Goal: Information Seeking & Learning: Learn about a topic

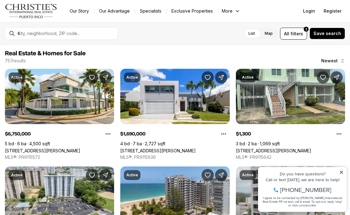
drag, startPoint x: 342, startPoint y: 172, endPoint x: 597, endPoint y: 329, distance: 298.7
click at [342, 172] on icon at bounding box center [341, 172] width 3 height 3
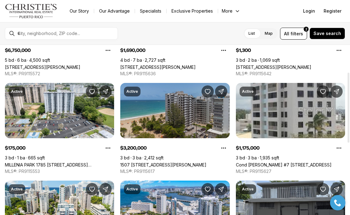
scroll to position [100, 0]
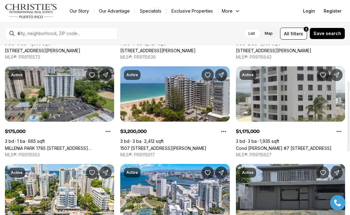
click at [52, 145] on link "MILLENIA PARK 1785 [STREET_ADDRESS][PERSON_NAME][PERSON_NAME][PERSON_NAME]" at bounding box center [59, 147] width 109 height 5
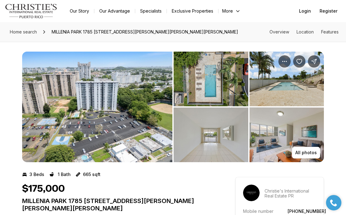
click at [101, 125] on img "View image gallery" at bounding box center [97, 107] width 150 height 110
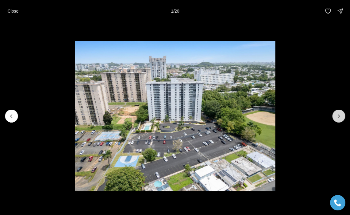
click at [340, 118] on icon "Next slide" at bounding box center [339, 116] width 6 height 6
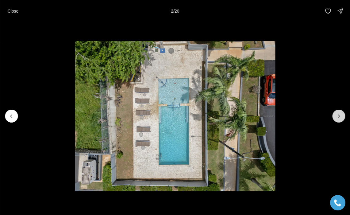
click at [340, 118] on icon "Next slide" at bounding box center [339, 116] width 6 height 6
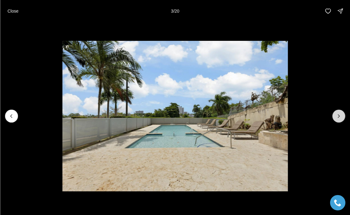
click at [340, 118] on icon "Next slide" at bounding box center [339, 116] width 6 height 6
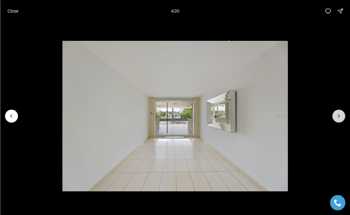
click at [340, 118] on icon "Next slide" at bounding box center [339, 116] width 6 height 6
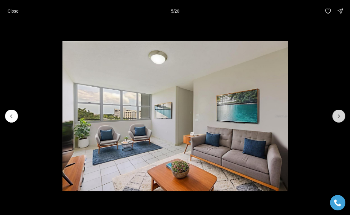
click at [340, 118] on icon "Next slide" at bounding box center [339, 116] width 6 height 6
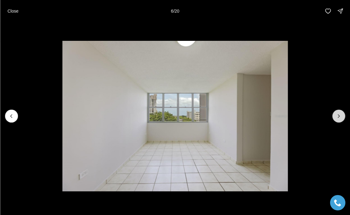
click at [340, 118] on icon "Next slide" at bounding box center [339, 116] width 6 height 6
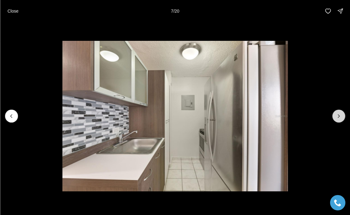
click at [339, 118] on icon "Next slide" at bounding box center [339, 116] width 6 height 6
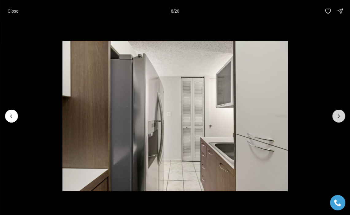
click at [339, 118] on icon "Next slide" at bounding box center [339, 116] width 6 height 6
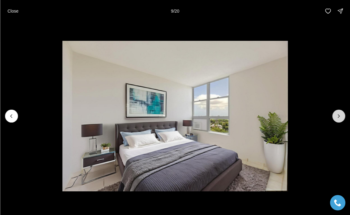
click at [339, 118] on icon "Next slide" at bounding box center [339, 116] width 6 height 6
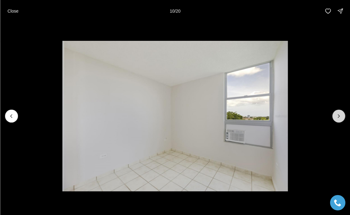
click at [339, 118] on icon "Next slide" at bounding box center [339, 116] width 6 height 6
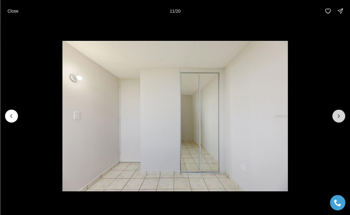
click at [339, 118] on icon "Next slide" at bounding box center [339, 116] width 6 height 6
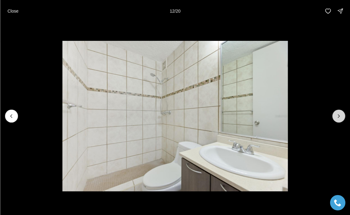
click at [339, 118] on icon "Next slide" at bounding box center [339, 116] width 6 height 6
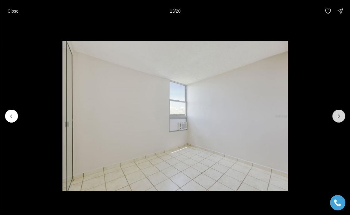
click at [339, 118] on icon "Next slide" at bounding box center [339, 116] width 6 height 6
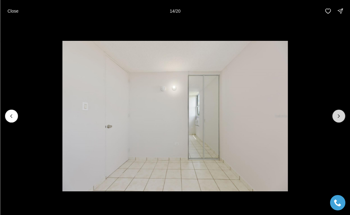
click at [339, 118] on icon "Next slide" at bounding box center [339, 116] width 6 height 6
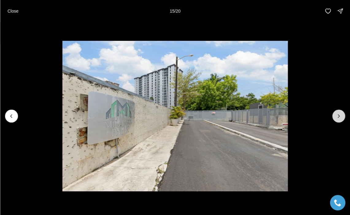
click at [339, 118] on icon "Next slide" at bounding box center [339, 116] width 6 height 6
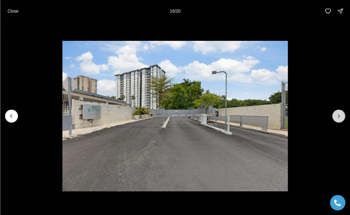
click at [339, 118] on icon "Next slide" at bounding box center [339, 116] width 6 height 6
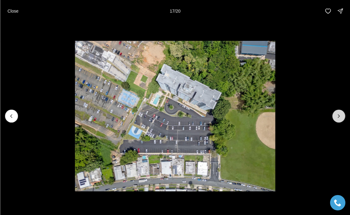
click at [339, 118] on icon "Next slide" at bounding box center [339, 116] width 6 height 6
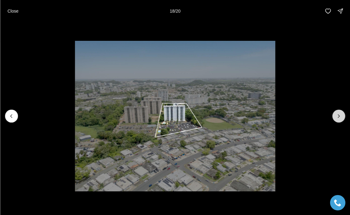
click at [339, 118] on icon "Next slide" at bounding box center [339, 116] width 6 height 6
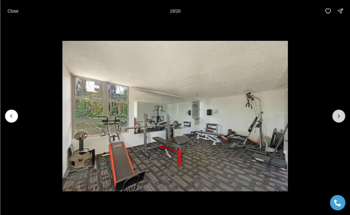
click at [339, 118] on icon "Next slide" at bounding box center [339, 116] width 6 height 6
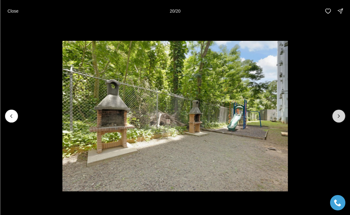
click at [339, 118] on div at bounding box center [338, 116] width 13 height 13
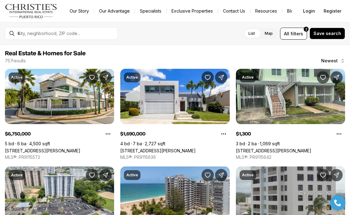
click at [30, 31] on div at bounding box center [66, 34] width 98 height 6
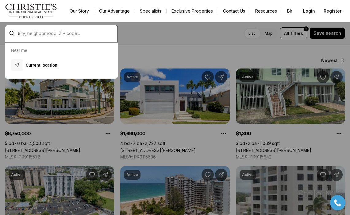
click at [39, 33] on input "text" at bounding box center [66, 34] width 98 height 6
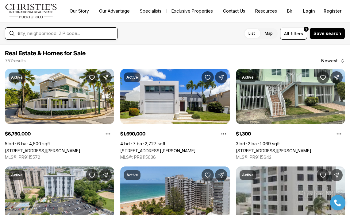
click at [86, 36] on input "text" at bounding box center [66, 34] width 98 height 6
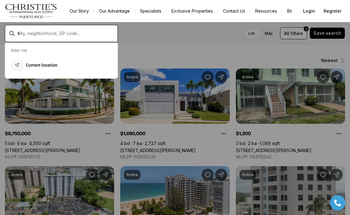
click at [86, 36] on input "text" at bounding box center [66, 34] width 98 height 6
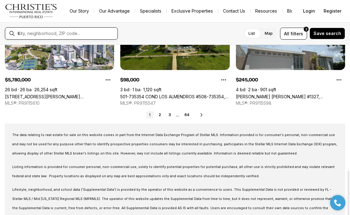
scroll to position [350, 0]
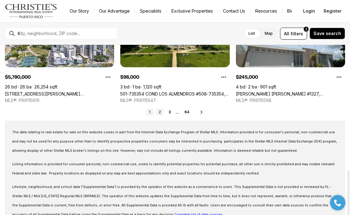
click at [158, 112] on link "2" at bounding box center [159, 111] width 7 height 7
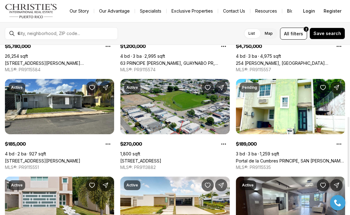
scroll to position [216, 0]
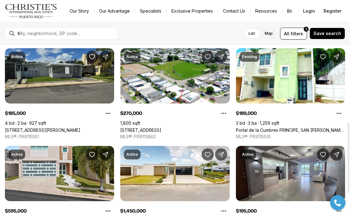
click at [75, 127] on link "[STREET_ADDRESS][PERSON_NAME]" at bounding box center [42, 129] width 75 height 5
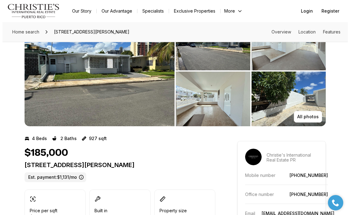
scroll to position [19, 0]
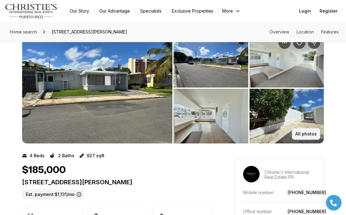
click at [311, 133] on p "All photos" at bounding box center [305, 133] width 21 height 5
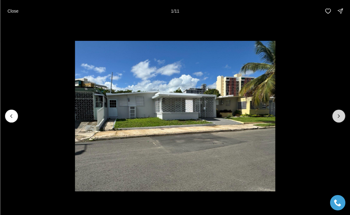
click at [338, 117] on icon "Next slide" at bounding box center [339, 116] width 6 height 6
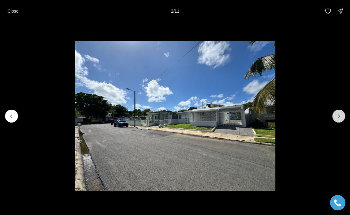
click at [338, 117] on icon "Next slide" at bounding box center [339, 116] width 6 height 6
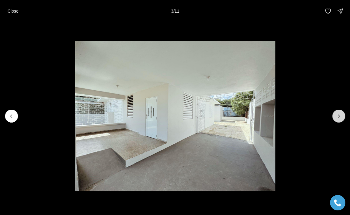
click at [340, 119] on icon "Next slide" at bounding box center [339, 116] width 6 height 6
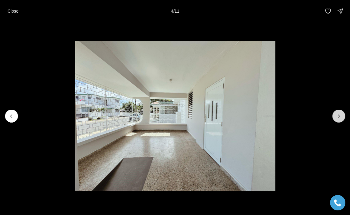
click at [340, 118] on icon "Next slide" at bounding box center [339, 116] width 6 height 6
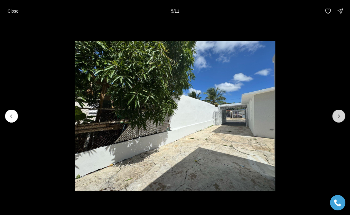
click at [340, 118] on icon "Next slide" at bounding box center [339, 116] width 6 height 6
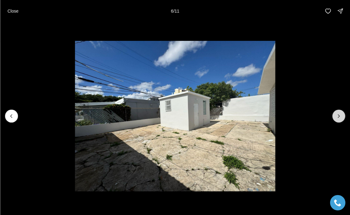
click at [339, 118] on icon "Next slide" at bounding box center [339, 116] width 6 height 6
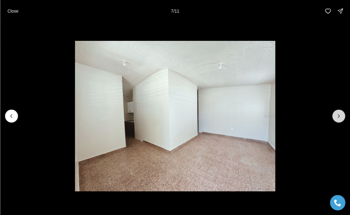
click at [339, 118] on icon "Next slide" at bounding box center [339, 116] width 6 height 6
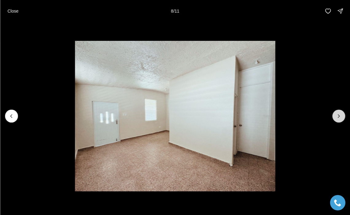
click at [339, 118] on icon "Next slide" at bounding box center [339, 116] width 6 height 6
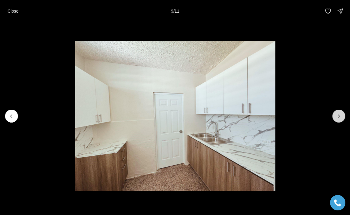
click at [339, 118] on icon "Next slide" at bounding box center [339, 116] width 6 height 6
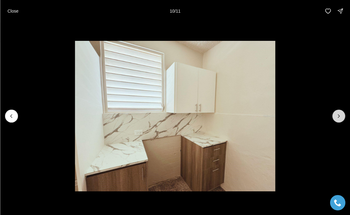
click at [339, 118] on icon "Next slide" at bounding box center [339, 116] width 6 height 6
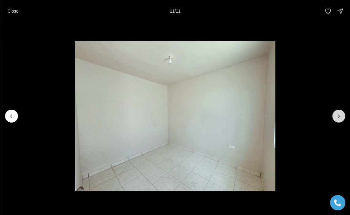
click at [339, 118] on div at bounding box center [338, 116] width 13 height 13
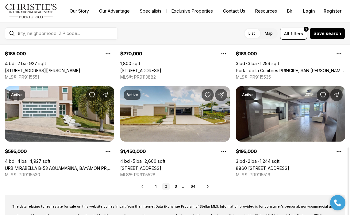
scroll to position [295, 0]
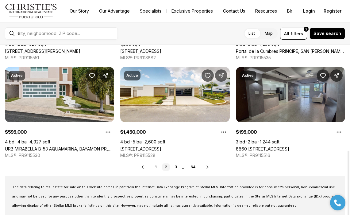
click at [281, 146] on link "8860 [STREET_ADDRESS]" at bounding box center [262, 148] width 53 height 5
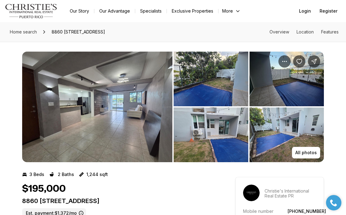
click at [123, 119] on img "View image gallery" at bounding box center [97, 107] width 150 height 110
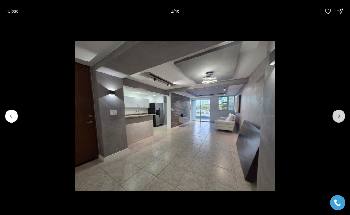
click at [337, 118] on icon "Next slide" at bounding box center [339, 116] width 6 height 6
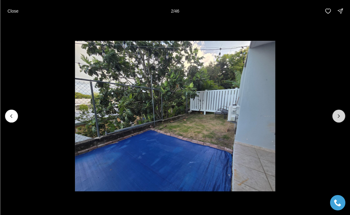
click at [337, 118] on icon "Next slide" at bounding box center [339, 116] width 6 height 6
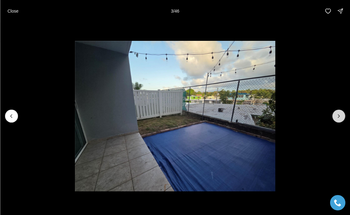
click at [337, 118] on icon "Next slide" at bounding box center [339, 116] width 6 height 6
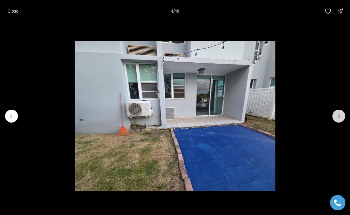
click at [337, 118] on icon "Next slide" at bounding box center [339, 116] width 6 height 6
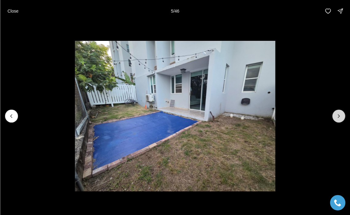
click at [337, 118] on icon "Next slide" at bounding box center [339, 116] width 6 height 6
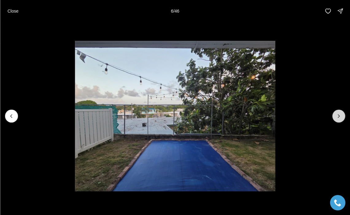
click at [337, 118] on icon "Next slide" at bounding box center [339, 116] width 6 height 6
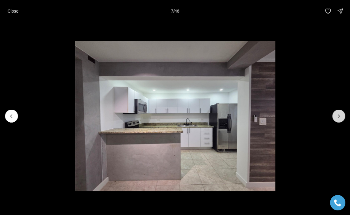
click at [337, 118] on icon "Next slide" at bounding box center [339, 116] width 6 height 6
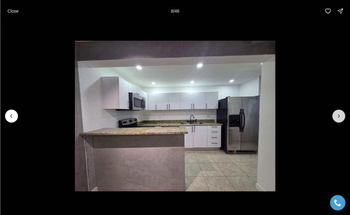
click at [337, 118] on icon "Next slide" at bounding box center [339, 116] width 6 height 6
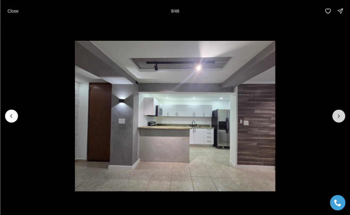
click at [337, 118] on icon "Next slide" at bounding box center [339, 116] width 6 height 6
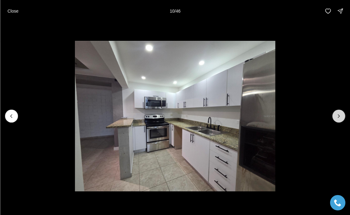
click at [337, 118] on icon "Next slide" at bounding box center [339, 116] width 6 height 6
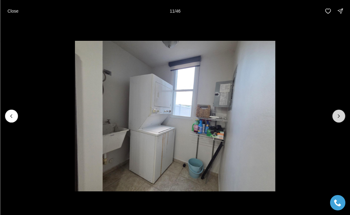
click at [337, 118] on icon "Next slide" at bounding box center [339, 116] width 6 height 6
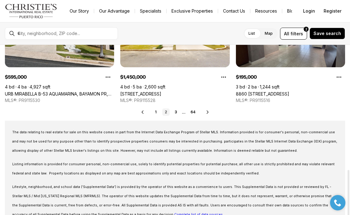
scroll to position [342, 0]
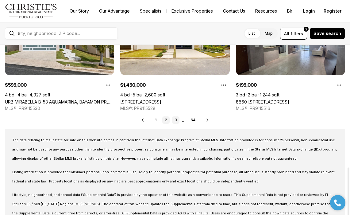
click at [178, 122] on link "3" at bounding box center [175, 119] width 7 height 7
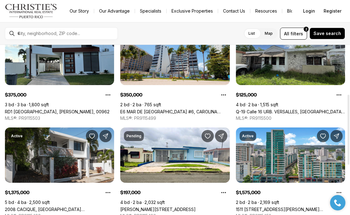
scroll to position [138, 0]
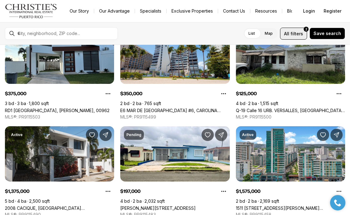
click at [301, 34] on span "filters" at bounding box center [297, 33] width 13 height 6
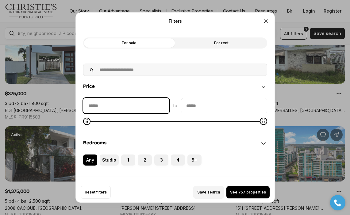
click at [116, 109] on input "priceMin" at bounding box center [126, 105] width 86 height 15
type input "********"
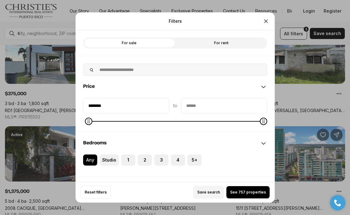
click at [184, 105] on input "priceMax" at bounding box center [224, 105] width 86 height 15
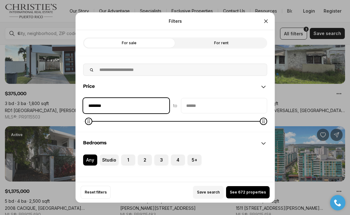
drag, startPoint x: 114, startPoint y: 102, endPoint x: 70, endPoint y: 108, distance: 44.5
click at [70, 108] on div "Filters Refine your search with more filters For sale For rent Price ******** t…" at bounding box center [175, 107] width 350 height 215
drag, startPoint x: 110, startPoint y: 105, endPoint x: 84, endPoint y: 106, distance: 26.1
click at [84, 106] on input "********" at bounding box center [126, 105] width 86 height 15
type input "**********"
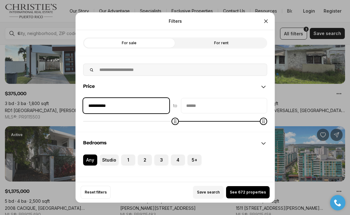
drag, startPoint x: 121, startPoint y: 107, endPoint x: 63, endPoint y: 103, distance: 58.8
click at [63, 103] on div "**********" at bounding box center [175, 107] width 350 height 215
type input "********"
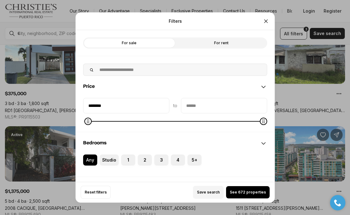
click at [196, 109] on input "priceMax" at bounding box center [224, 105] width 86 height 15
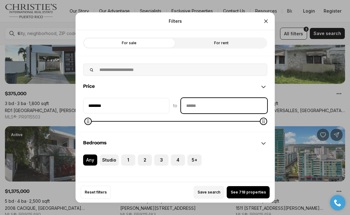
click at [196, 109] on input "priceMax" at bounding box center [224, 105] width 86 height 15
type input "********"
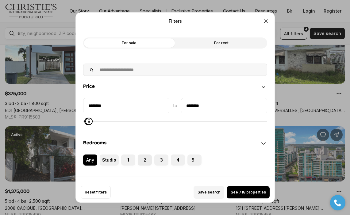
click at [147, 162] on label "2" at bounding box center [145, 159] width 14 height 11
click at [144, 160] on button "2" at bounding box center [141, 157] width 6 height 6
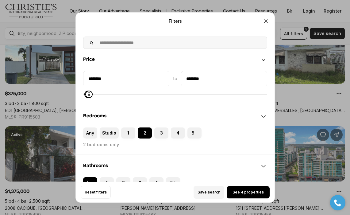
scroll to position [28, 0]
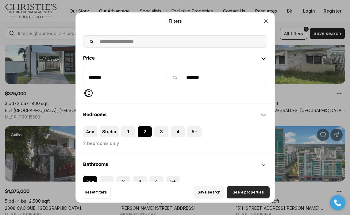
click at [252, 190] on span "See 4 properties" at bounding box center [248, 192] width 31 height 5
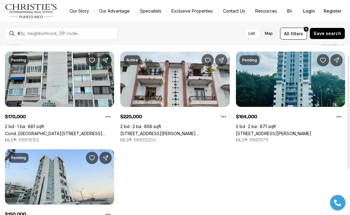
scroll to position [18, 0]
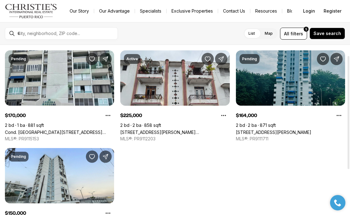
click at [285, 129] on link "J10 AVE SAN PATRICIO #601, GUAYNABO PR, 00968" at bounding box center [273, 131] width 75 height 5
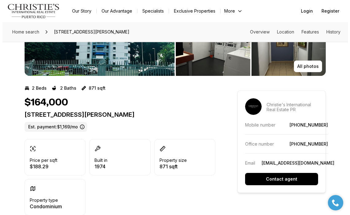
scroll to position [96, 0]
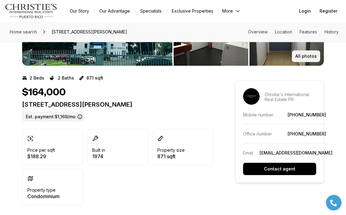
click at [305, 54] on p "All photos" at bounding box center [305, 56] width 21 height 5
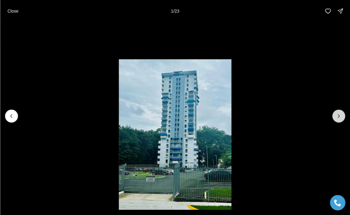
click at [340, 118] on icon "Next slide" at bounding box center [339, 116] width 6 height 6
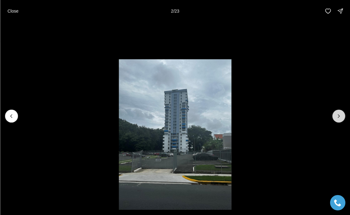
click at [340, 118] on icon "Next slide" at bounding box center [339, 116] width 6 height 6
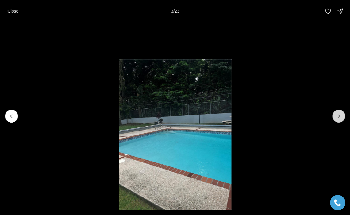
click at [340, 118] on icon "Next slide" at bounding box center [339, 116] width 6 height 6
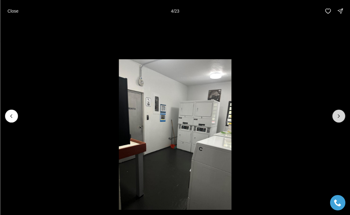
click at [340, 118] on icon "Next slide" at bounding box center [339, 116] width 6 height 6
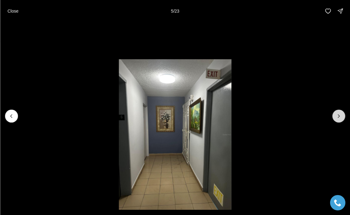
click at [340, 118] on icon "Next slide" at bounding box center [339, 116] width 6 height 6
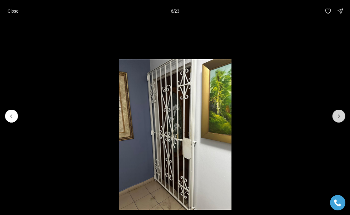
click at [340, 118] on icon "Next slide" at bounding box center [339, 116] width 6 height 6
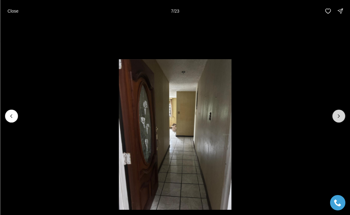
click at [340, 118] on icon "Next slide" at bounding box center [339, 116] width 6 height 6
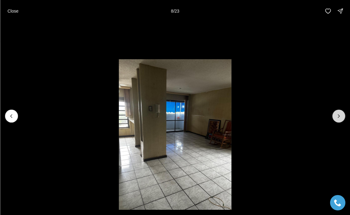
click at [340, 118] on icon "Next slide" at bounding box center [339, 116] width 6 height 6
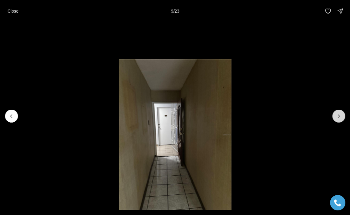
click at [340, 118] on icon "Next slide" at bounding box center [339, 116] width 6 height 6
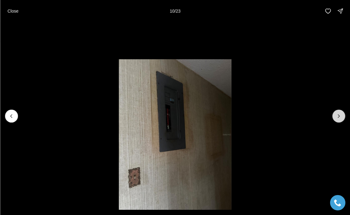
click at [340, 118] on icon "Next slide" at bounding box center [339, 116] width 6 height 6
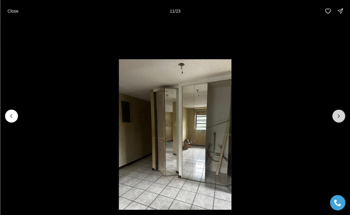
click at [340, 118] on icon "Next slide" at bounding box center [339, 116] width 6 height 6
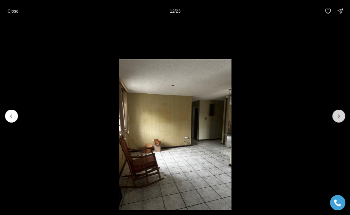
click at [340, 118] on icon "Next slide" at bounding box center [339, 116] width 6 height 6
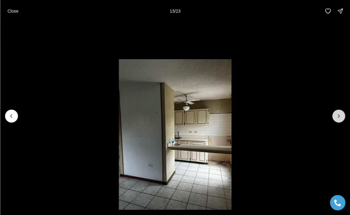
click at [340, 118] on icon "Next slide" at bounding box center [339, 116] width 6 height 6
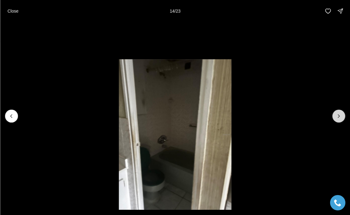
click at [340, 118] on icon "Next slide" at bounding box center [339, 116] width 6 height 6
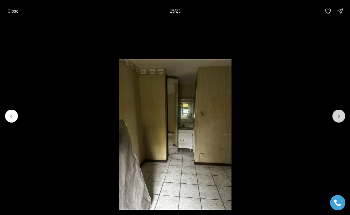
click at [340, 118] on icon "Next slide" at bounding box center [339, 116] width 6 height 6
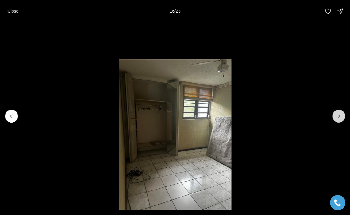
click at [340, 118] on icon "Next slide" at bounding box center [339, 116] width 6 height 6
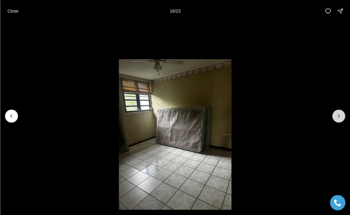
click at [340, 118] on icon "Next slide" at bounding box center [339, 116] width 6 height 6
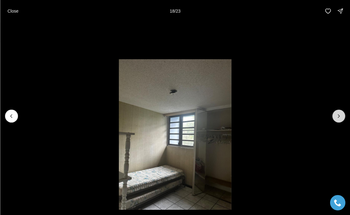
click at [340, 118] on icon "Next slide" at bounding box center [339, 116] width 6 height 6
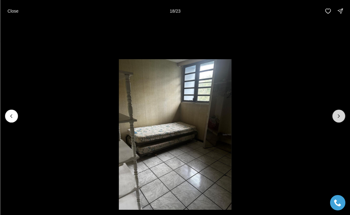
click at [340, 118] on icon "Next slide" at bounding box center [339, 116] width 6 height 6
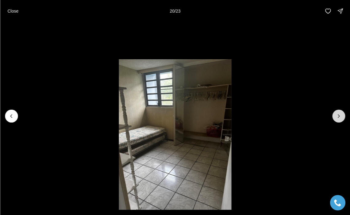
click at [340, 118] on icon "Next slide" at bounding box center [339, 116] width 6 height 6
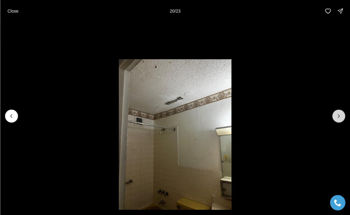
click at [340, 118] on icon "Next slide" at bounding box center [339, 116] width 6 height 6
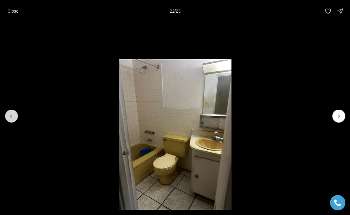
click at [13, 120] on button "Previous slide" at bounding box center [11, 116] width 13 height 13
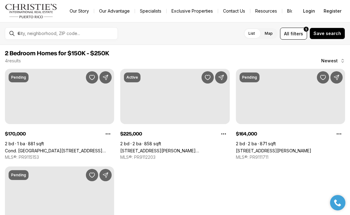
scroll to position [18, 0]
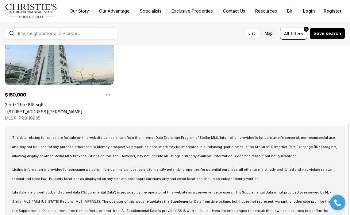
scroll to position [130, 0]
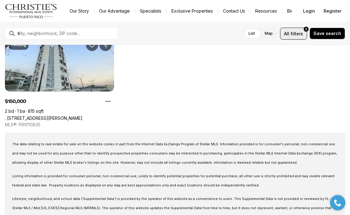
click at [295, 31] on span "filters" at bounding box center [297, 33] width 13 height 6
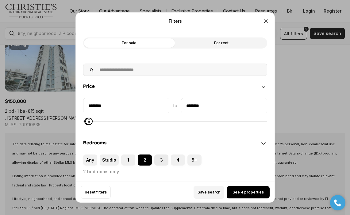
click at [164, 162] on label "3" at bounding box center [161, 159] width 14 height 11
click at [160, 160] on button "3" at bounding box center [157, 157] width 6 height 6
click at [246, 190] on span "See 37 properties" at bounding box center [248, 192] width 34 height 5
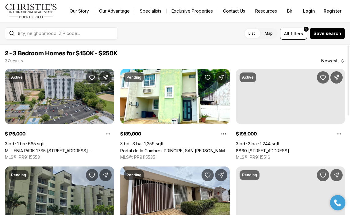
click at [64, 148] on link "MILLENIA PARK 1785 [STREET_ADDRESS][PERSON_NAME][PERSON_NAME][PERSON_NAME]" at bounding box center [59, 150] width 109 height 5
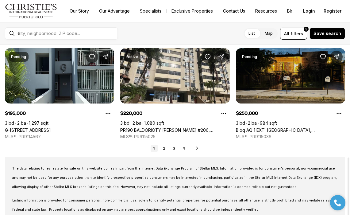
scroll to position [334, 0]
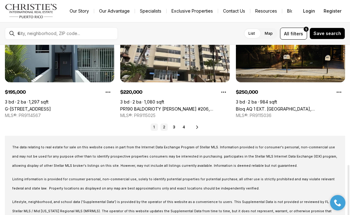
click at [162, 127] on link "2" at bounding box center [163, 126] width 7 height 7
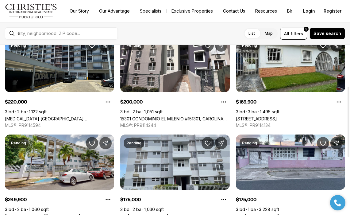
scroll to position [116, 0]
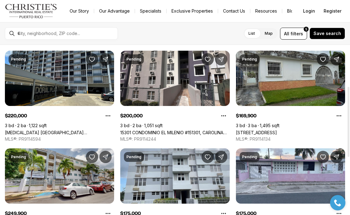
click at [277, 130] on link "[STREET_ADDRESS]" at bounding box center [256, 132] width 41 height 5
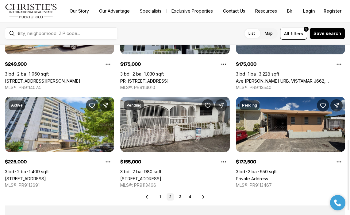
scroll to position [301, 0]
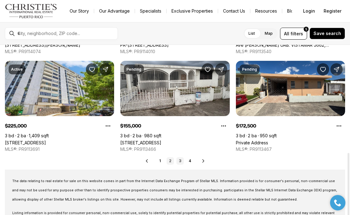
click at [178, 161] on link "3" at bounding box center [179, 160] width 7 height 7
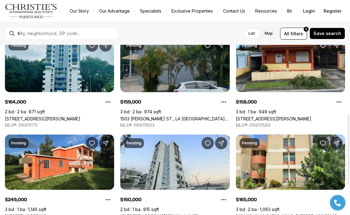
scroll to position [314, 0]
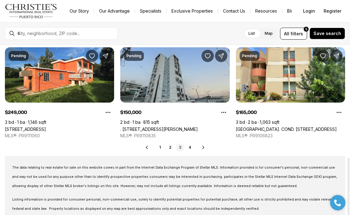
click at [170, 126] on link ". 412 CALLE TAPIA, BELLEVIEW CONDO, APT 204 #204, SAN JUAN PR, 00915" at bounding box center [159, 128] width 78 height 5
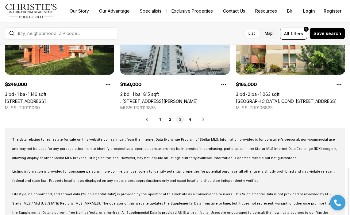
scroll to position [343, 0]
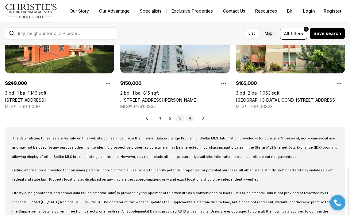
click at [191, 120] on link "4" at bounding box center [189, 117] width 7 height 7
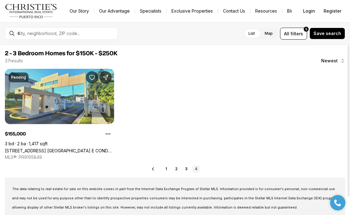
click at [68, 148] on link "[STREET_ADDRESS] [GEOGRAPHIC_DATA] E COND. [STREET_ADDRESS]" at bounding box center [59, 150] width 109 height 5
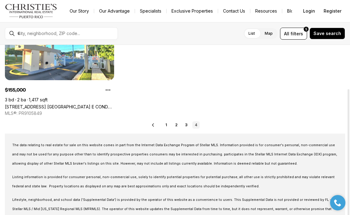
scroll to position [57, 0]
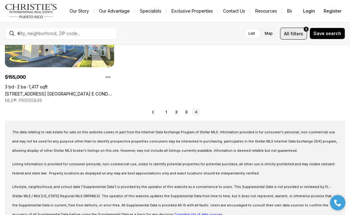
click at [299, 33] on span "filters" at bounding box center [297, 33] width 13 height 6
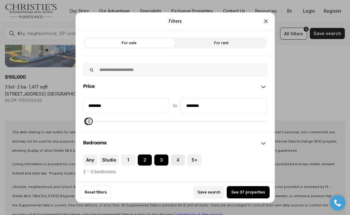
click at [174, 160] on button "4" at bounding box center [174, 157] width 6 height 6
click at [242, 190] on span "See 51 properties" at bounding box center [248, 192] width 33 height 5
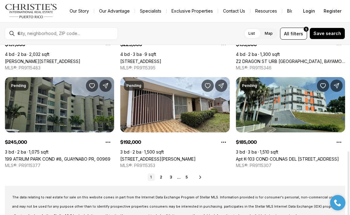
scroll to position [296, 0]
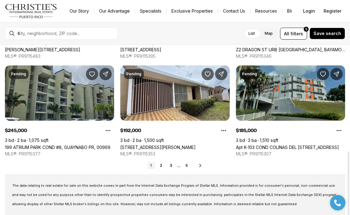
click at [287, 145] on link "Apt K-103 COND COLINAS DEL [STREET_ADDRESS]" at bounding box center [287, 147] width 103 height 5
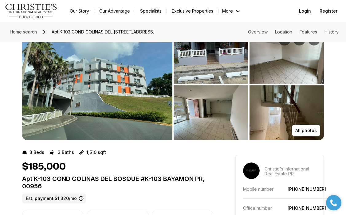
scroll to position [39, 0]
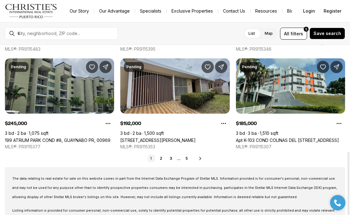
scroll to position [350, 0]
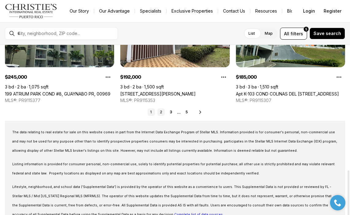
click at [162, 113] on link "2" at bounding box center [160, 111] width 7 height 7
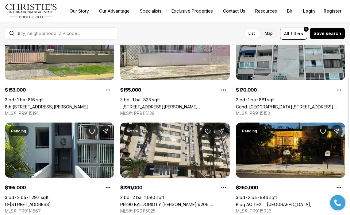
scroll to position [89, 0]
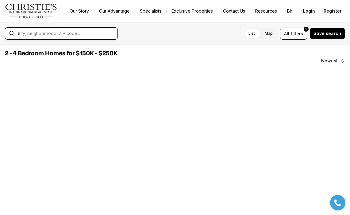
click at [87, 33] on input "text" at bounding box center [66, 34] width 98 height 6
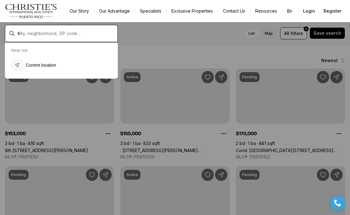
scroll to position [89, 0]
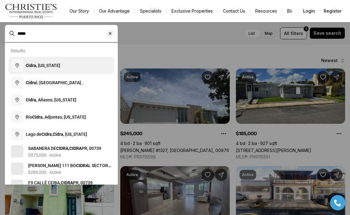
click at [68, 68] on button "Cidra , Puerto Rico" at bounding box center [62, 65] width 106 height 17
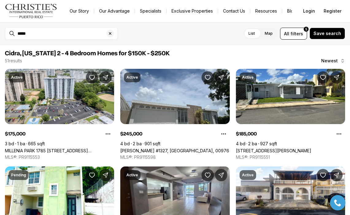
type input "**********"
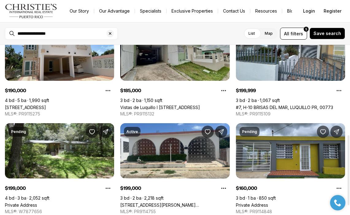
scroll to position [251, 0]
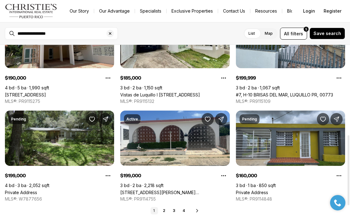
click at [37, 190] on link "Private Address" at bounding box center [21, 192] width 32 height 5
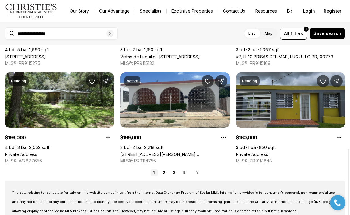
scroll to position [300, 0]
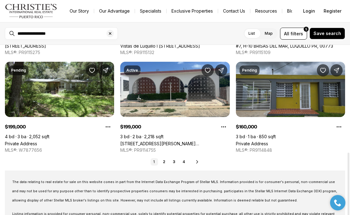
click at [268, 141] on link "Private Address" at bounding box center [252, 143] width 32 height 5
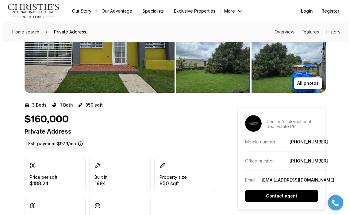
scroll to position [56, 0]
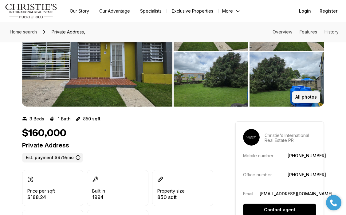
click at [302, 95] on p "All photos" at bounding box center [305, 97] width 21 height 5
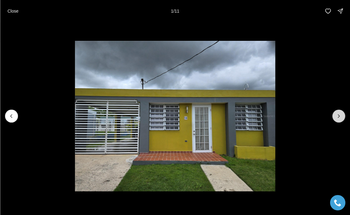
click at [340, 117] on icon "Next slide" at bounding box center [339, 116] width 6 height 6
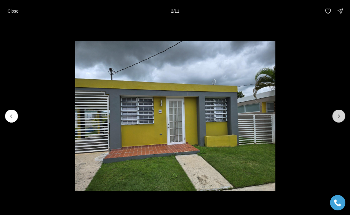
click at [340, 117] on icon "Next slide" at bounding box center [339, 116] width 6 height 6
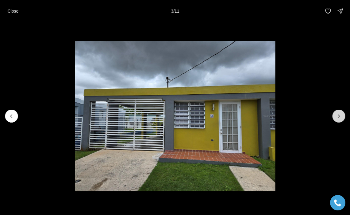
click at [340, 117] on icon "Next slide" at bounding box center [339, 116] width 6 height 6
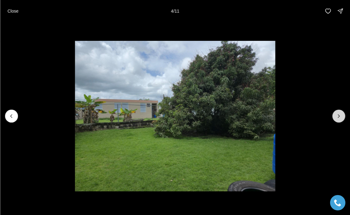
click at [340, 117] on icon "Next slide" at bounding box center [339, 116] width 6 height 6
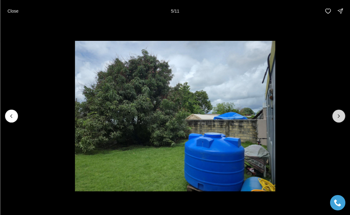
click at [340, 117] on icon "Next slide" at bounding box center [339, 116] width 6 height 6
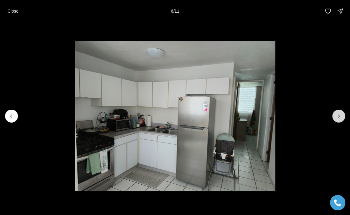
click at [340, 117] on icon "Next slide" at bounding box center [339, 116] width 6 height 6
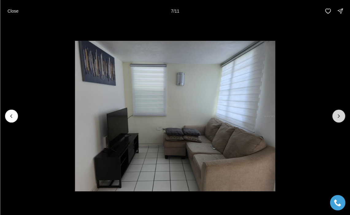
click at [340, 117] on icon "Next slide" at bounding box center [339, 116] width 6 height 6
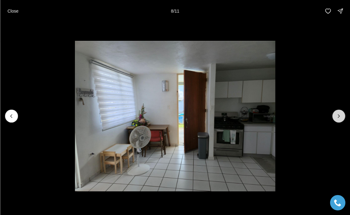
click at [340, 117] on icon "Next slide" at bounding box center [339, 116] width 6 height 6
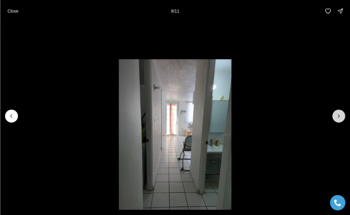
click at [340, 117] on icon "Next slide" at bounding box center [339, 116] width 6 height 6
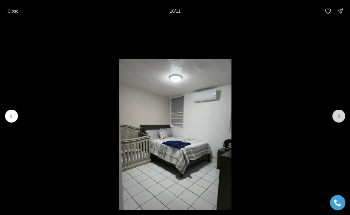
click at [340, 117] on icon "Next slide" at bounding box center [339, 116] width 6 height 6
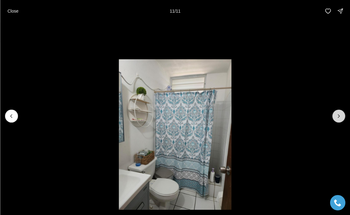
click at [340, 117] on div at bounding box center [338, 116] width 13 height 13
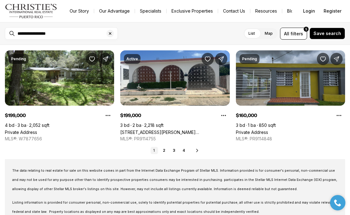
scroll to position [350, 0]
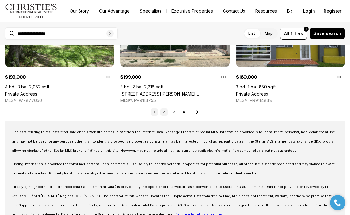
click at [162, 110] on link "2" at bounding box center [163, 111] width 7 height 7
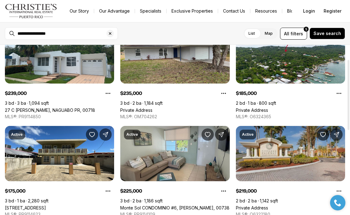
scroll to position [82, 0]
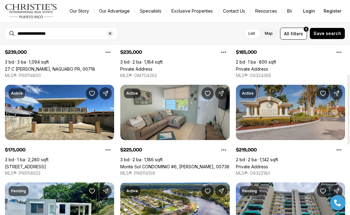
click at [268, 164] on link "Private Address" at bounding box center [252, 166] width 32 height 5
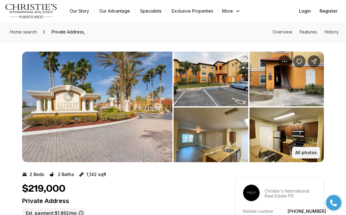
click at [302, 152] on p "All photos" at bounding box center [305, 152] width 21 height 5
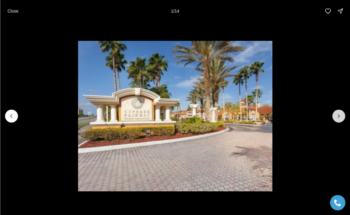
click at [340, 119] on icon "Next slide" at bounding box center [339, 116] width 6 height 6
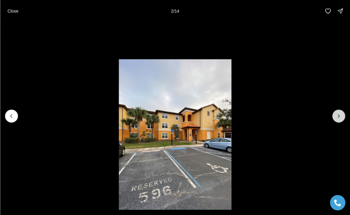
click at [340, 119] on icon "Next slide" at bounding box center [339, 116] width 6 height 6
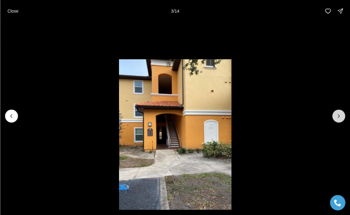
click at [340, 119] on icon "Next slide" at bounding box center [339, 116] width 6 height 6
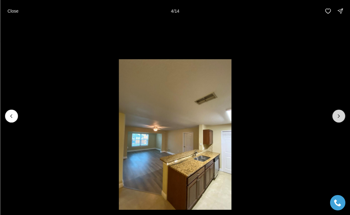
click at [340, 119] on icon "Next slide" at bounding box center [339, 116] width 6 height 6
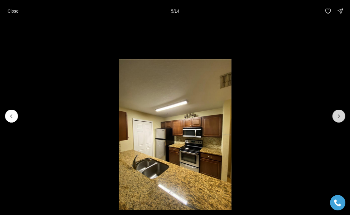
click at [340, 119] on icon "Next slide" at bounding box center [339, 116] width 6 height 6
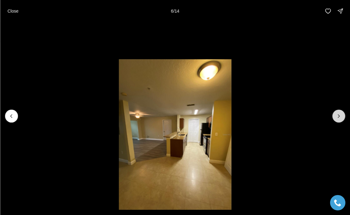
click at [340, 119] on icon "Next slide" at bounding box center [339, 116] width 6 height 6
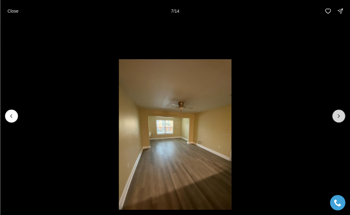
click at [340, 119] on icon "Next slide" at bounding box center [339, 116] width 6 height 6
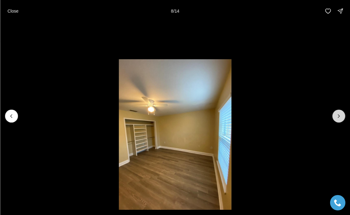
click at [340, 119] on icon "Next slide" at bounding box center [339, 116] width 6 height 6
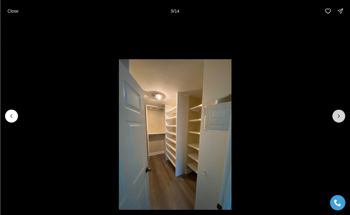
click at [340, 119] on icon "Next slide" at bounding box center [339, 116] width 6 height 6
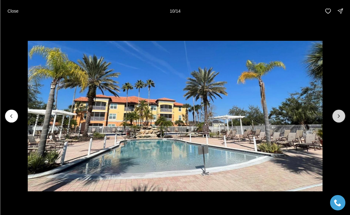
click at [340, 119] on icon "Next slide" at bounding box center [339, 116] width 6 height 6
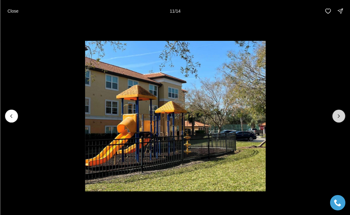
click at [340, 119] on icon "Next slide" at bounding box center [339, 116] width 6 height 6
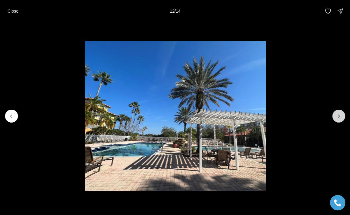
click at [340, 119] on icon "Next slide" at bounding box center [339, 116] width 6 height 6
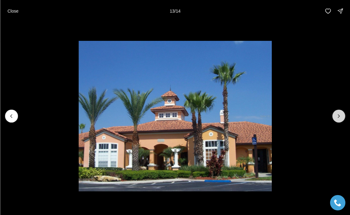
click at [340, 119] on icon "Next slide" at bounding box center [339, 116] width 6 height 6
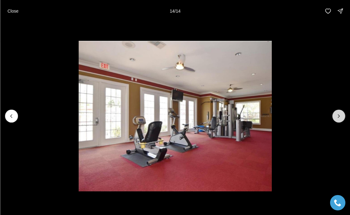
click at [340, 119] on div at bounding box center [338, 116] width 13 height 13
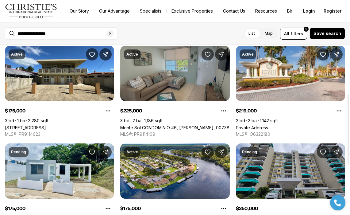
scroll to position [137, 0]
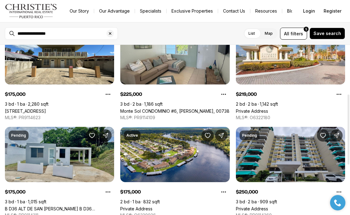
click at [68, 206] on link "B D36 ALT DE SAN [PERSON_NAME] B D36 [GEOGRAPHIC_DATA][PERSON_NAME], [PERSON_NA…" at bounding box center [59, 208] width 109 height 5
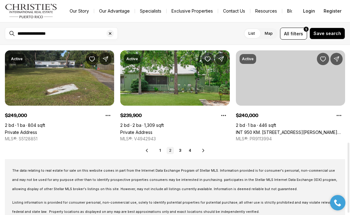
scroll to position [350, 0]
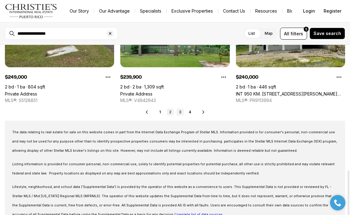
click at [182, 113] on link "3" at bounding box center [179, 111] width 7 height 7
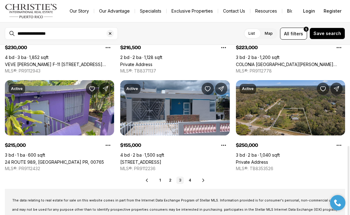
scroll to position [342, 0]
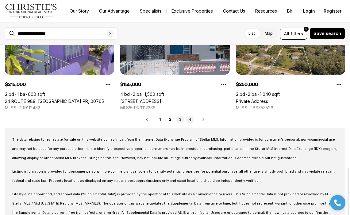
click at [190, 118] on link "4" at bounding box center [189, 119] width 7 height 7
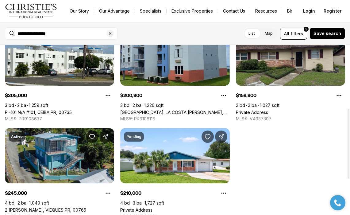
scroll to position [110, 0]
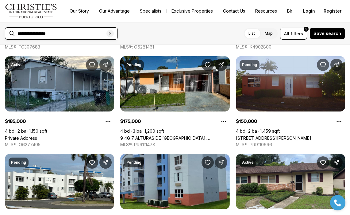
drag, startPoint x: 30, startPoint y: 34, endPoint x: 15, endPoint y: 34, distance: 14.7
click at [15, 34] on div "**********" at bounding box center [66, 33] width 102 height 10
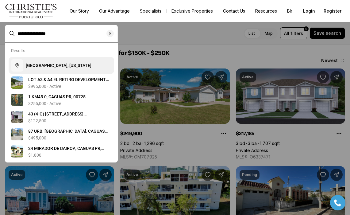
click at [35, 67] on span "[GEOGRAPHIC_DATA], [US_STATE]" at bounding box center [59, 65] width 66 height 5
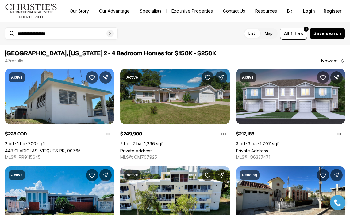
type input "**********"
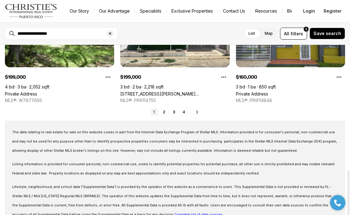
scroll to position [139, 0]
